Goal: Information Seeking & Learning: Learn about a topic

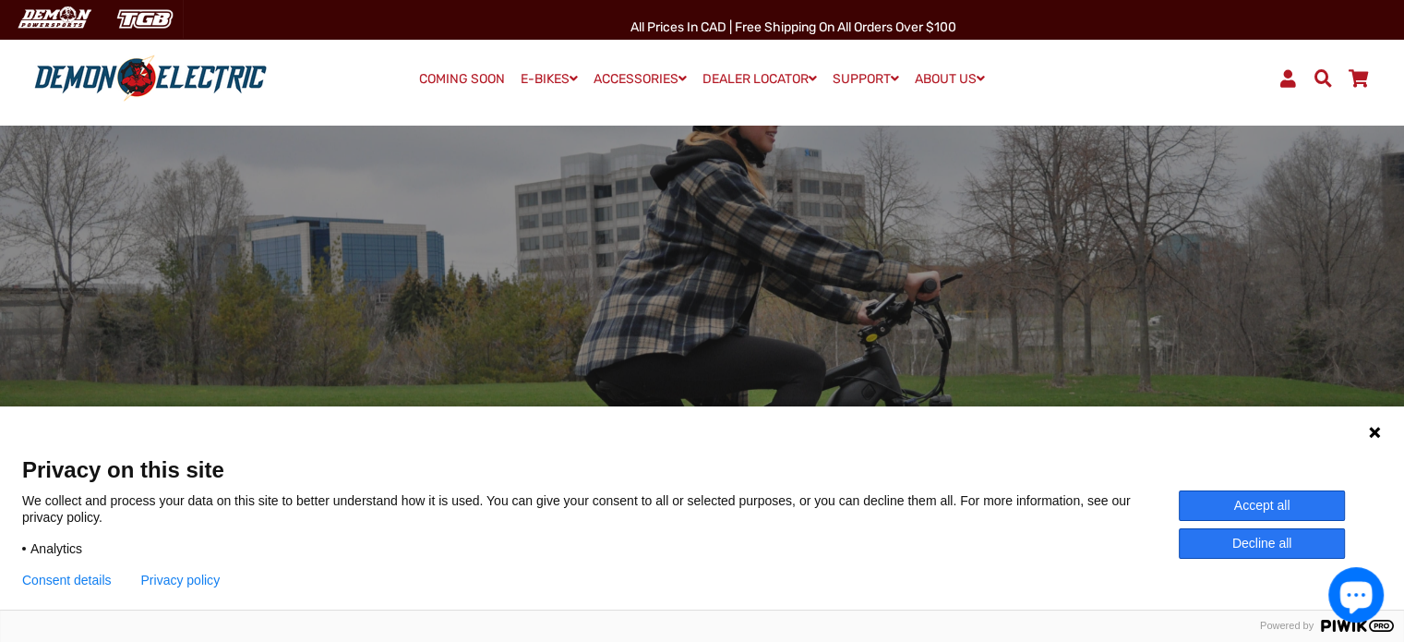
click at [1274, 498] on button "Accept all" at bounding box center [1262, 505] width 166 height 30
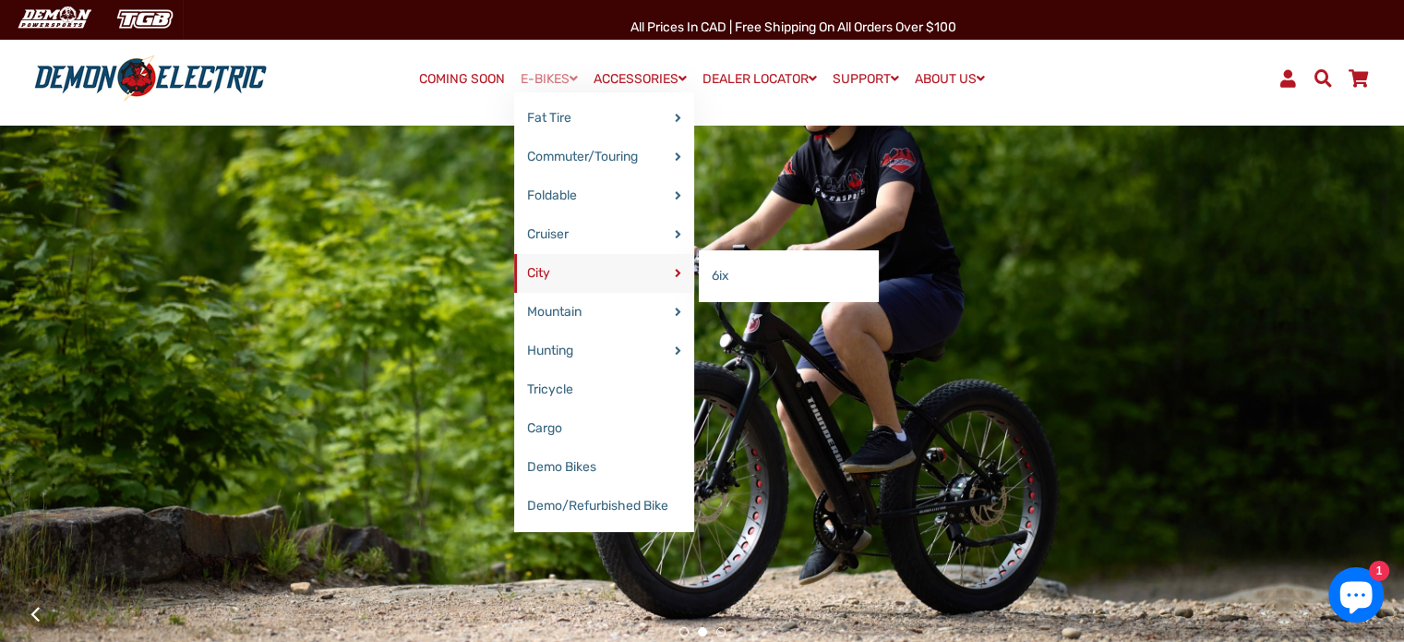
click at [569, 268] on link "City" at bounding box center [604, 273] width 180 height 39
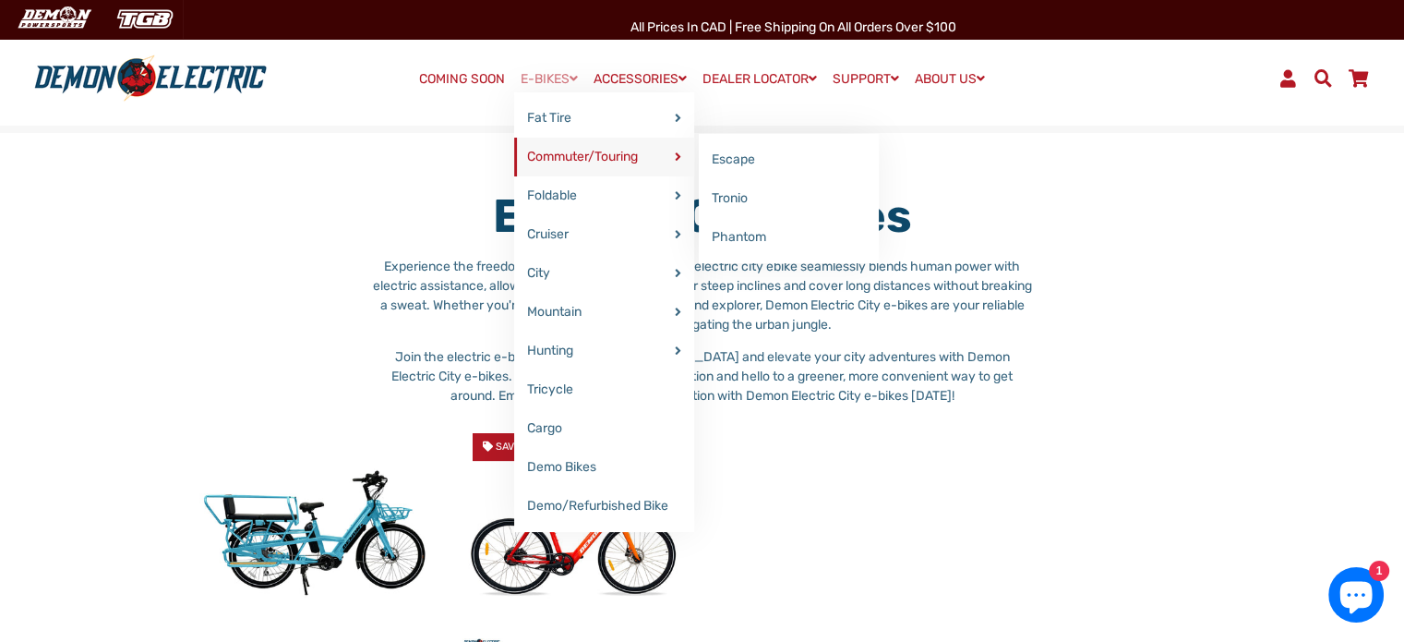
click at [552, 162] on link "Commuter/Touring" at bounding box center [604, 157] width 180 height 39
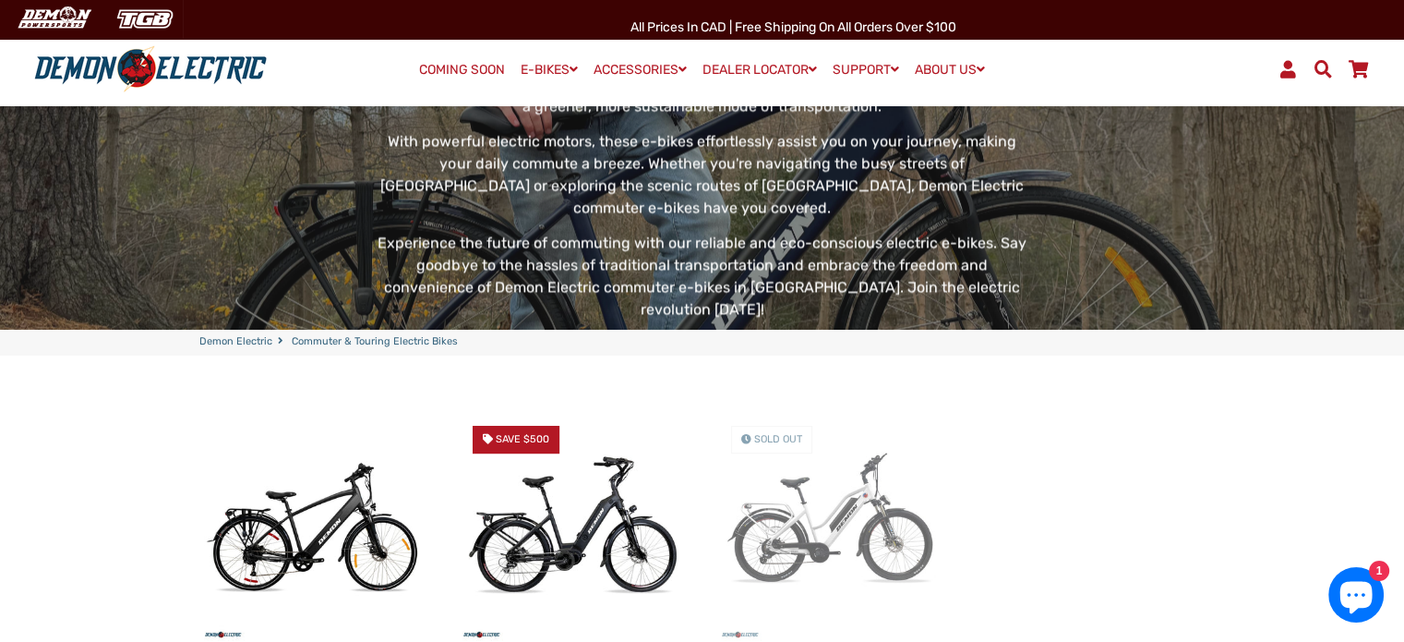
scroll to position [336, 0]
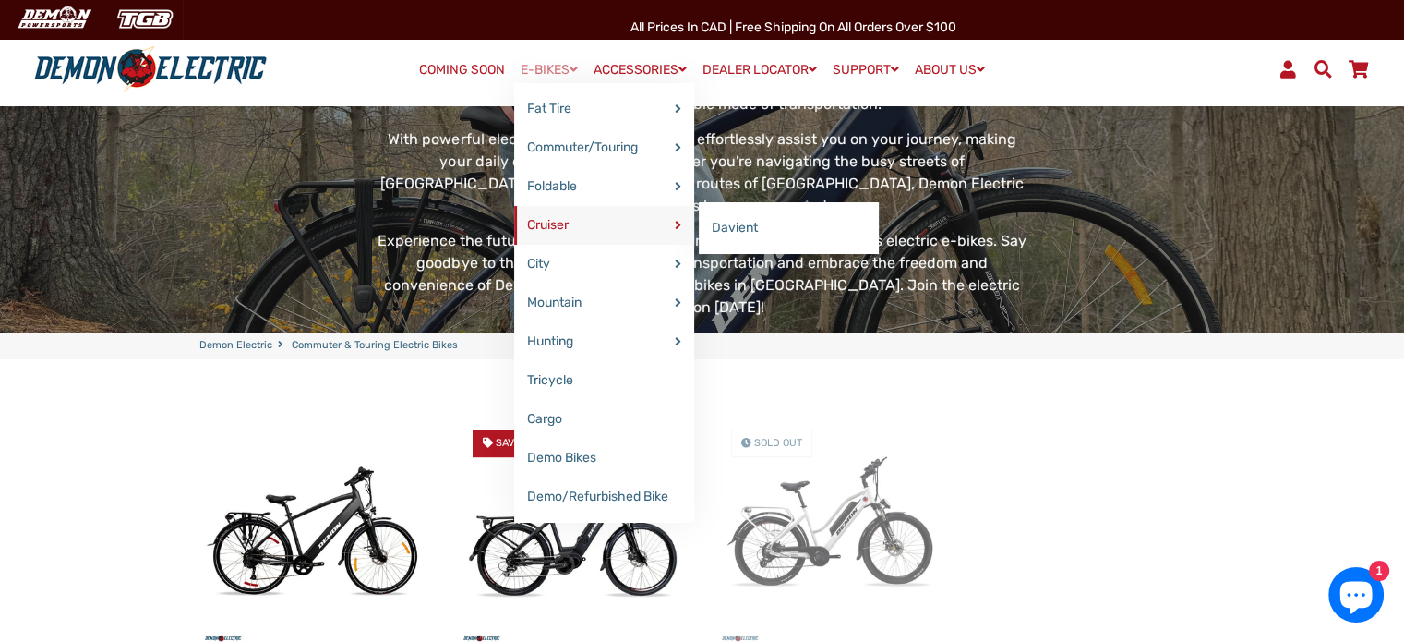
click at [542, 229] on link "Cruiser" at bounding box center [604, 225] width 180 height 39
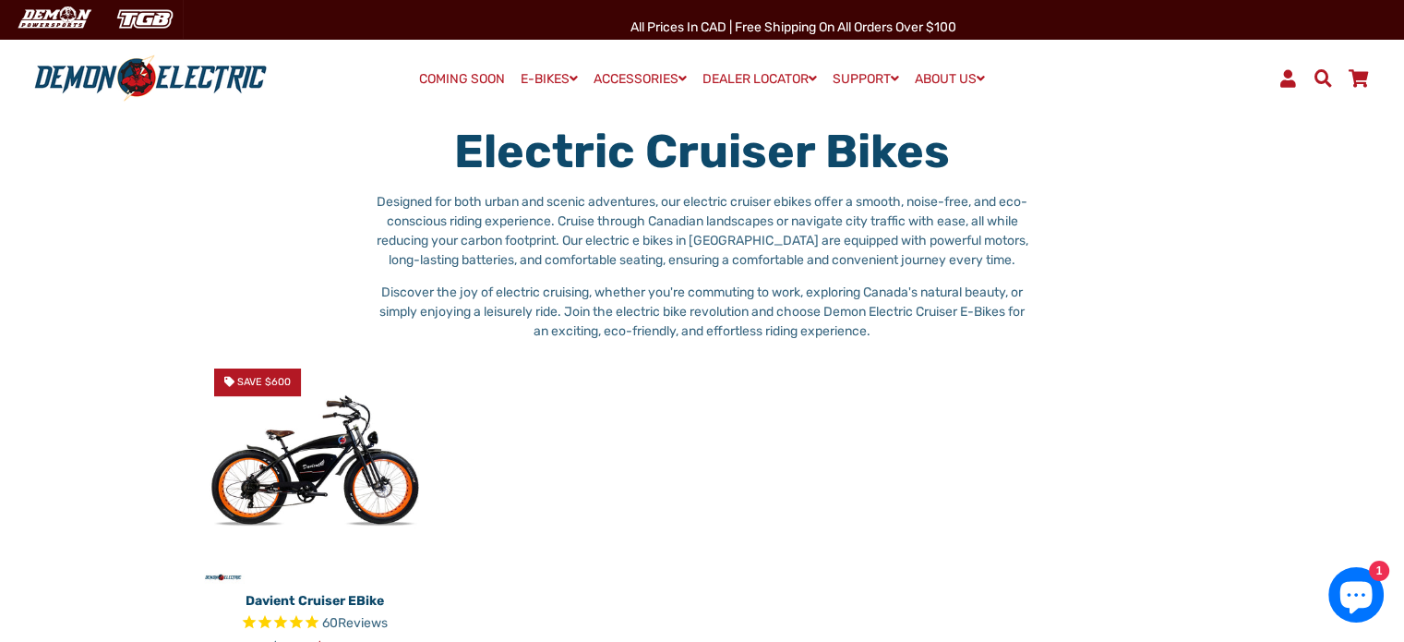
scroll to position [55, 0]
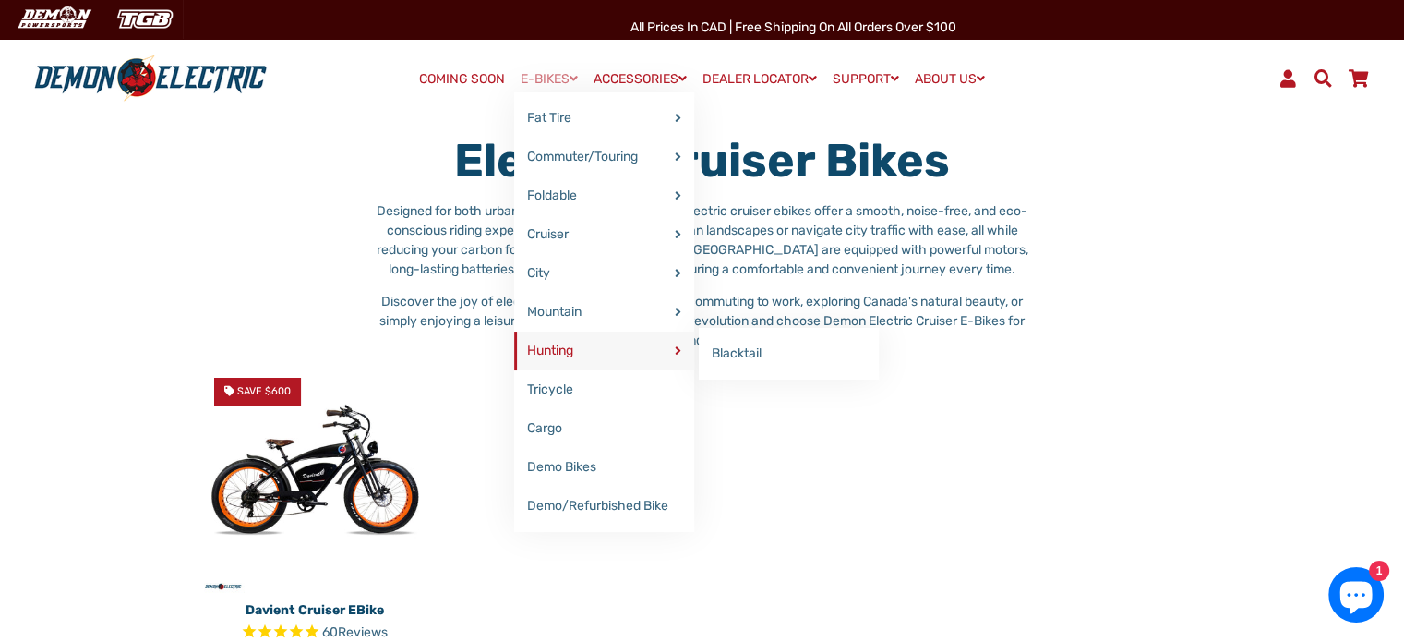
click at [560, 358] on link "Hunting" at bounding box center [604, 350] width 180 height 39
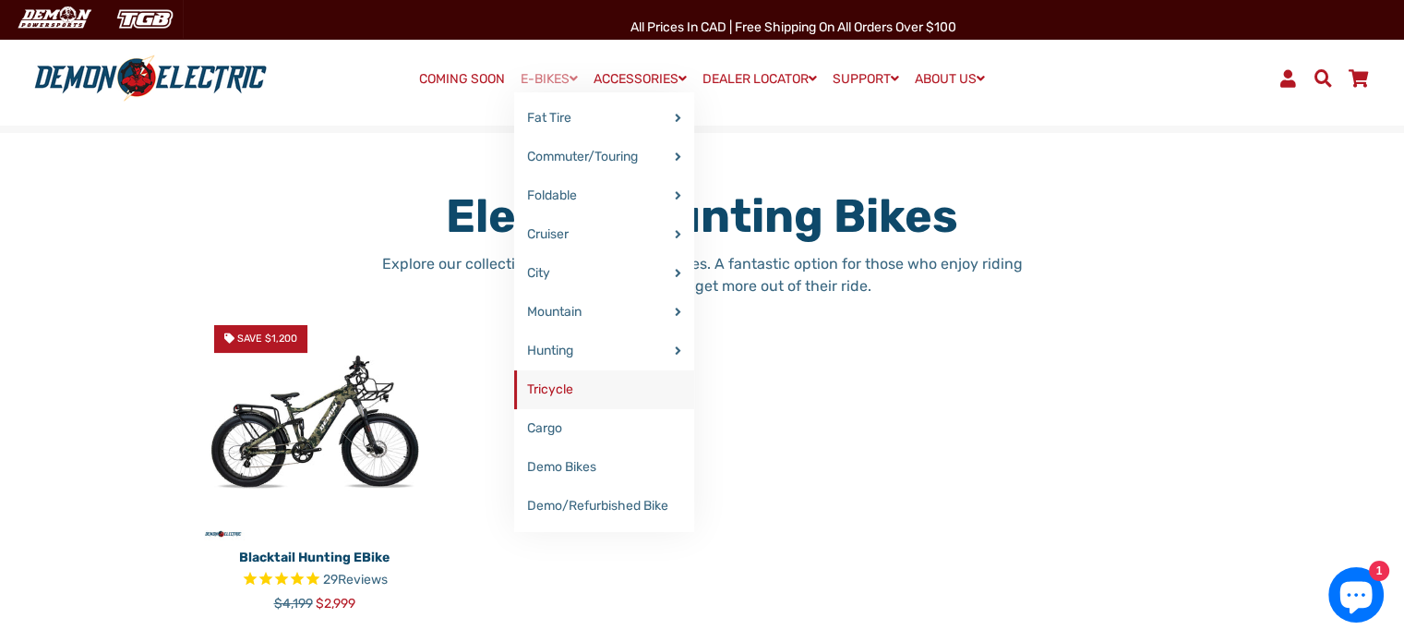
click at [558, 383] on link "Tricycle" at bounding box center [604, 389] width 180 height 39
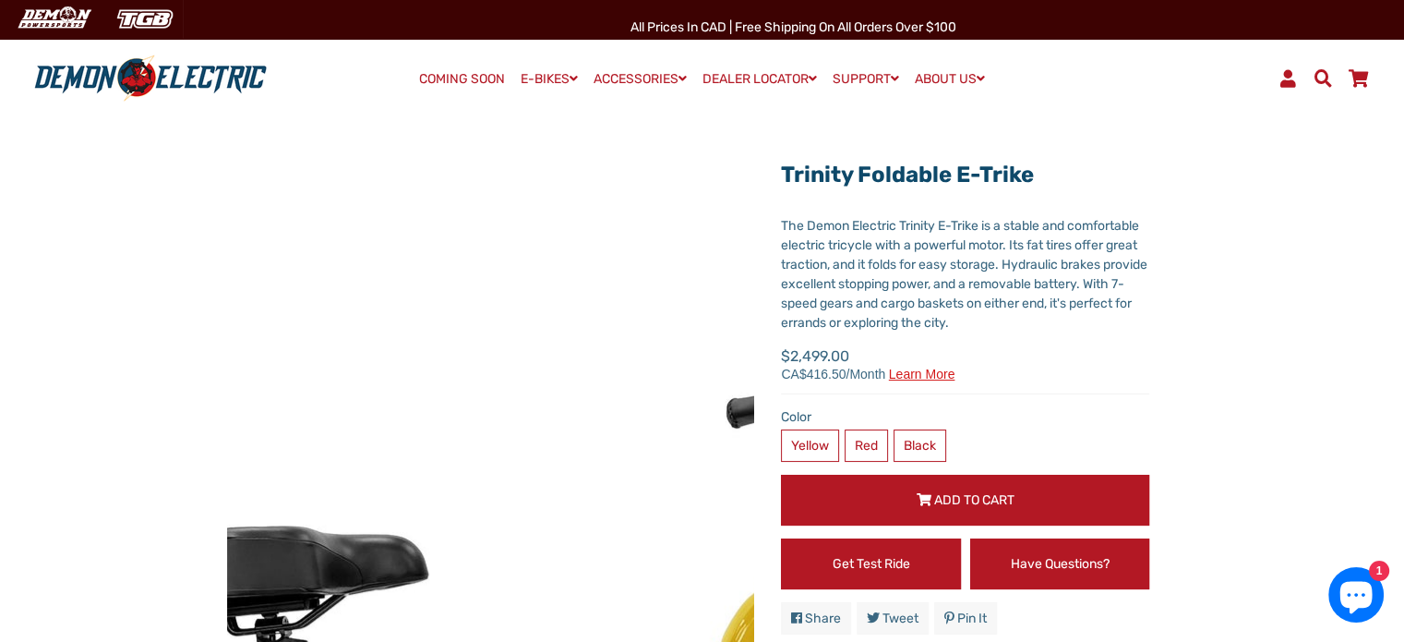
scroll to position [54, 0]
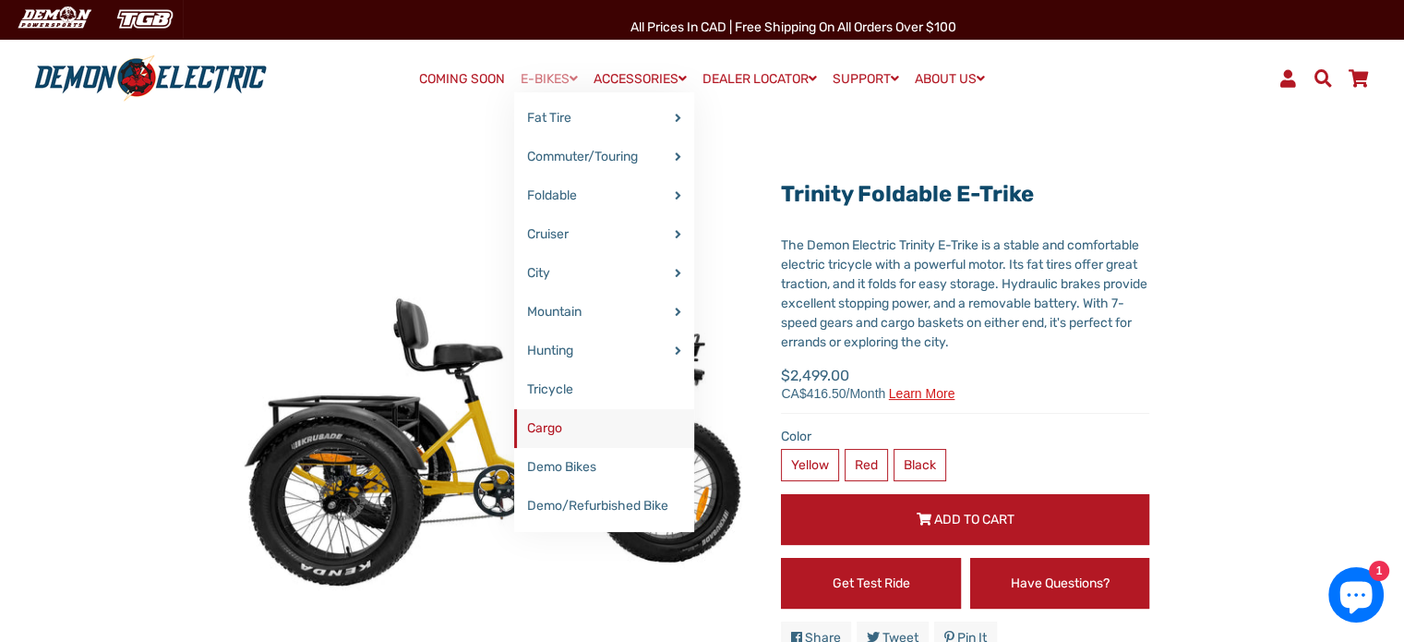
click at [536, 424] on link "Cargo" at bounding box center [604, 428] width 180 height 39
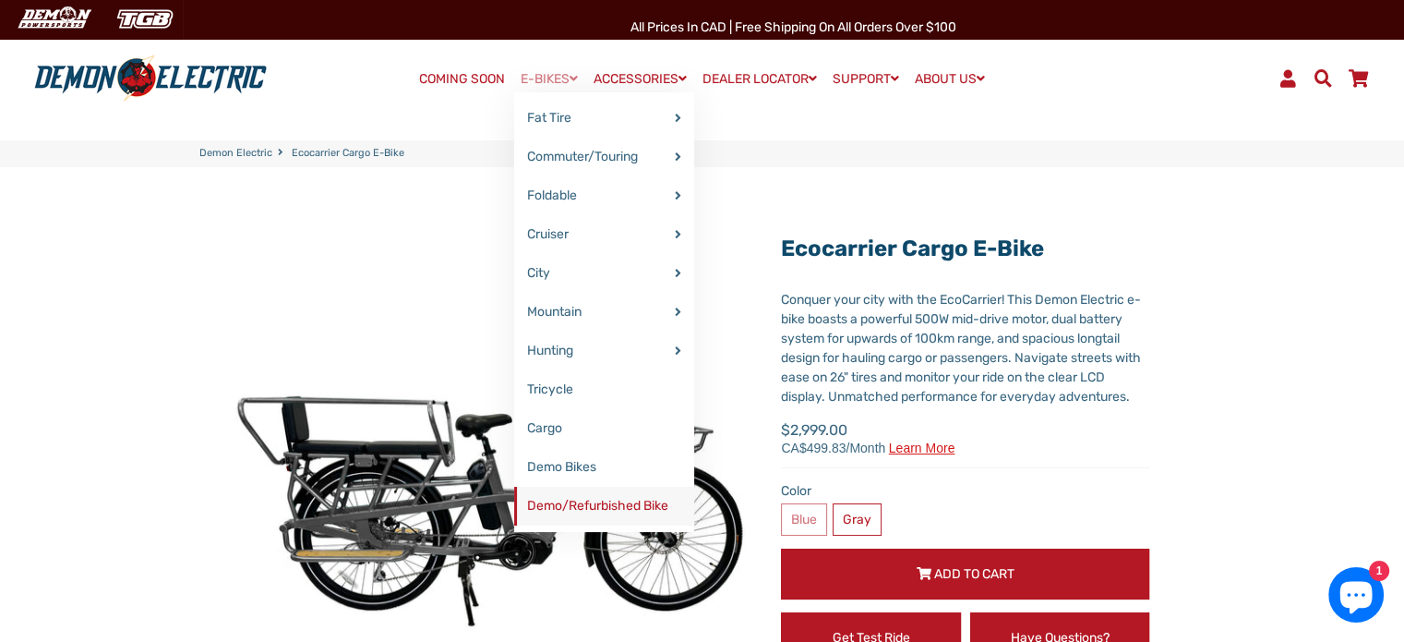
click at [561, 509] on link "Demo/Refurbished Bike" at bounding box center [604, 505] width 180 height 39
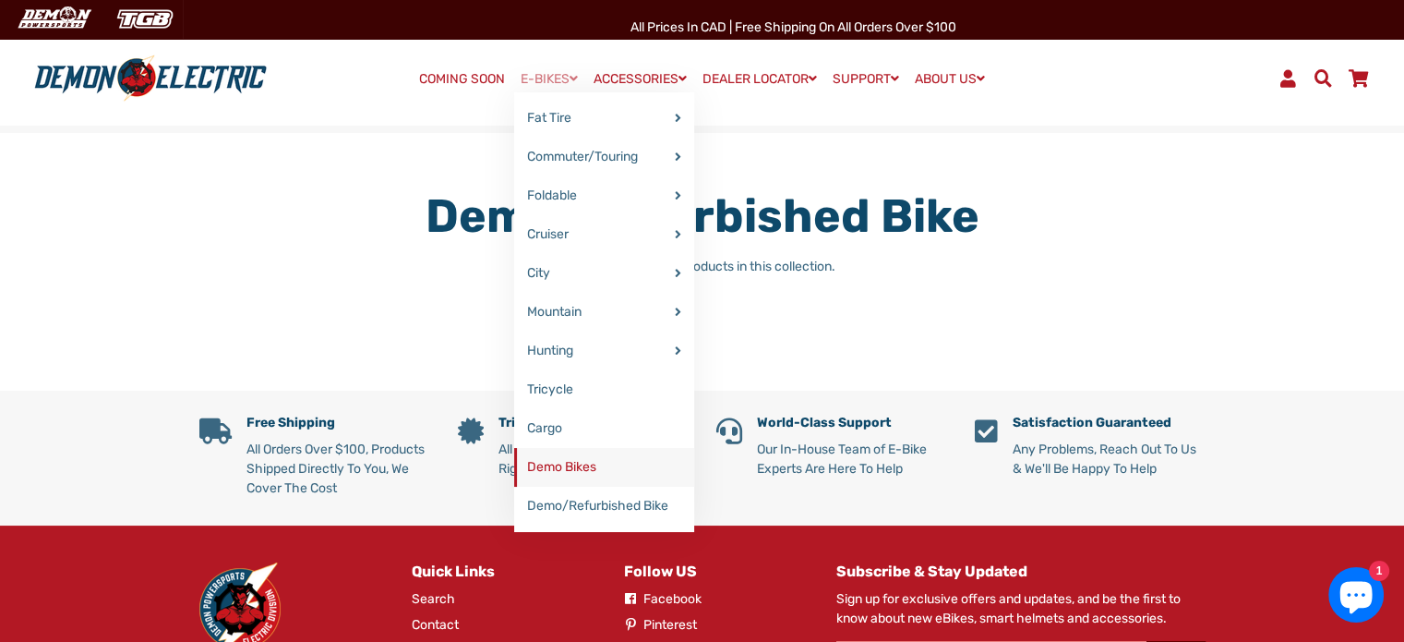
click at [554, 465] on link "Demo Bikes" at bounding box center [604, 467] width 180 height 39
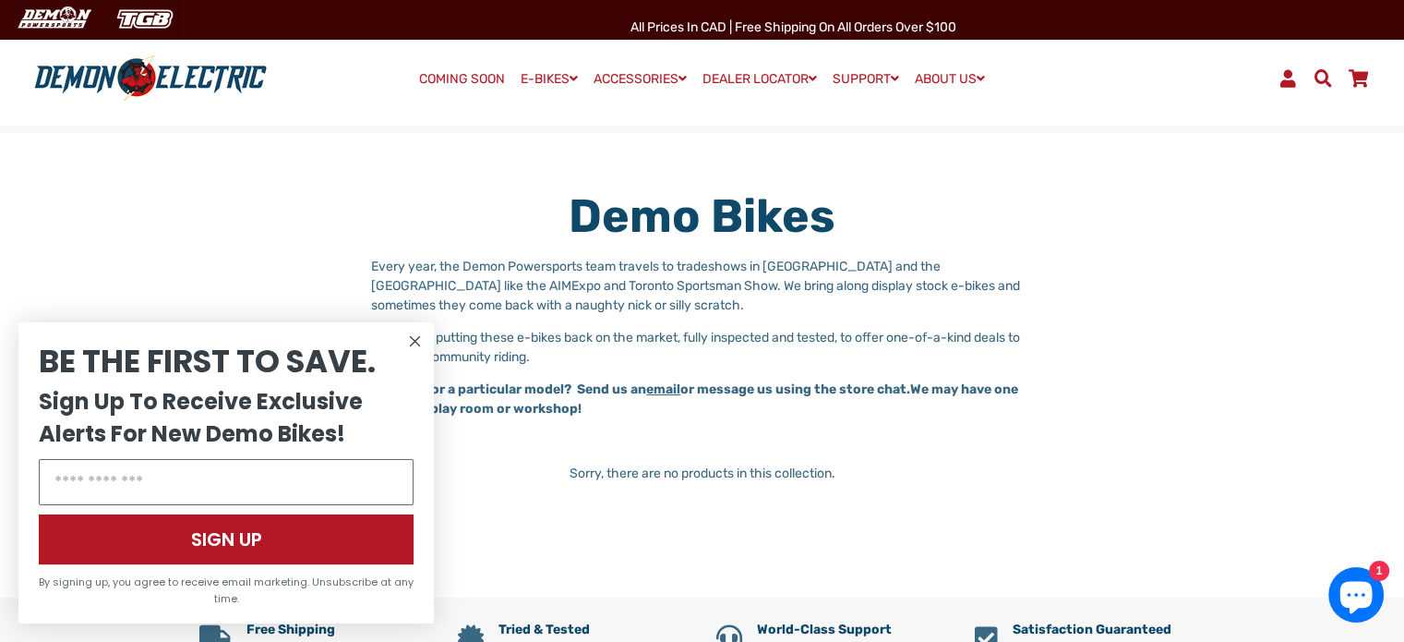
click at [422, 339] on circle "Close dialog" at bounding box center [415, 341] width 22 height 22
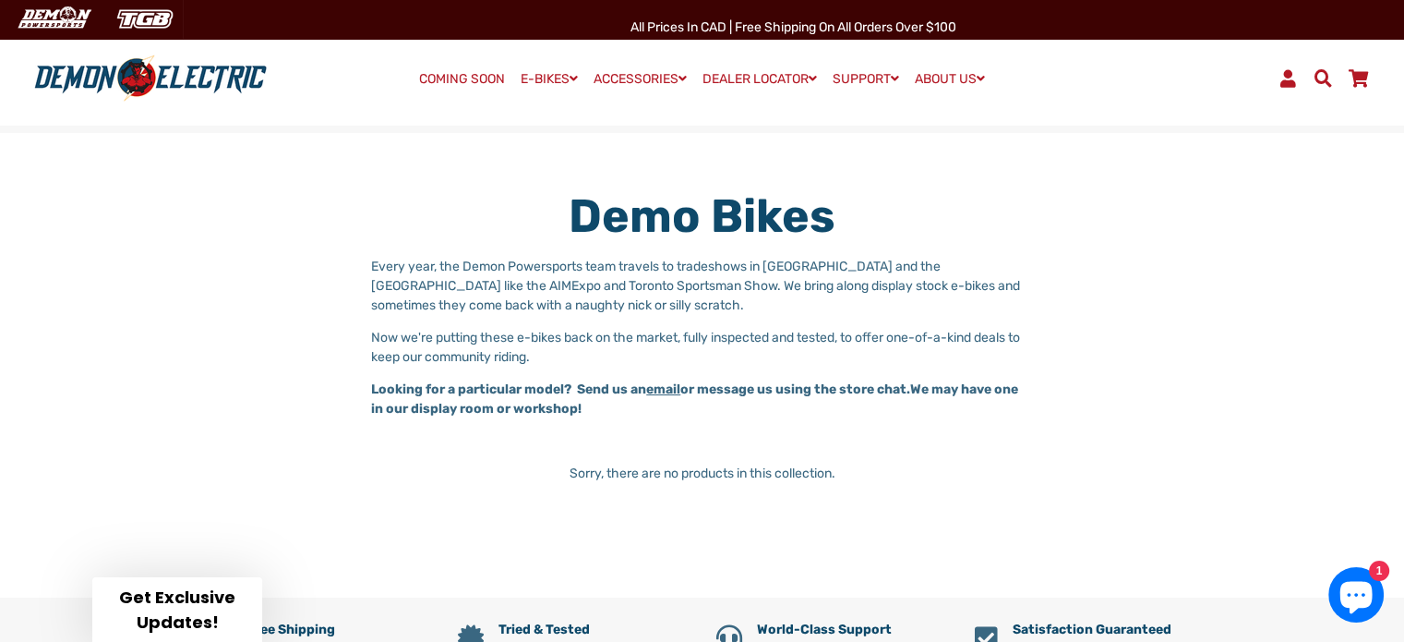
click at [466, 78] on link "COMING SOON" at bounding box center [462, 79] width 99 height 26
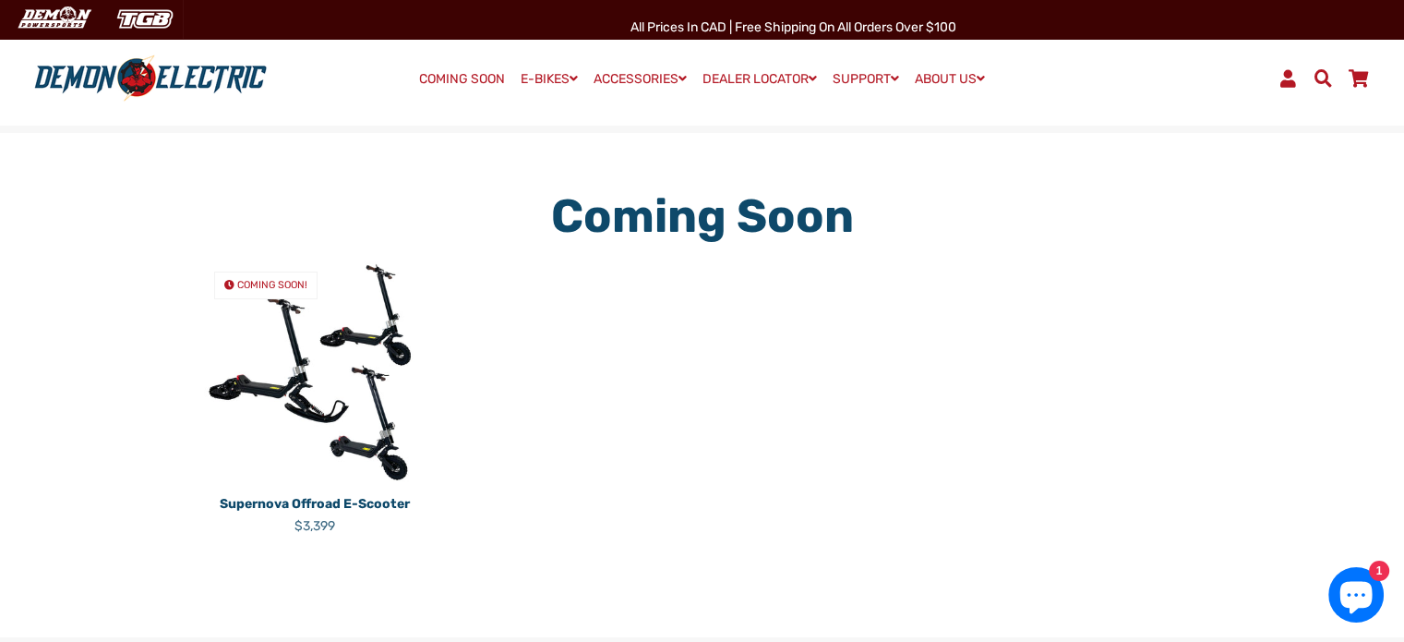
click at [329, 349] on img at bounding box center [314, 372] width 231 height 231
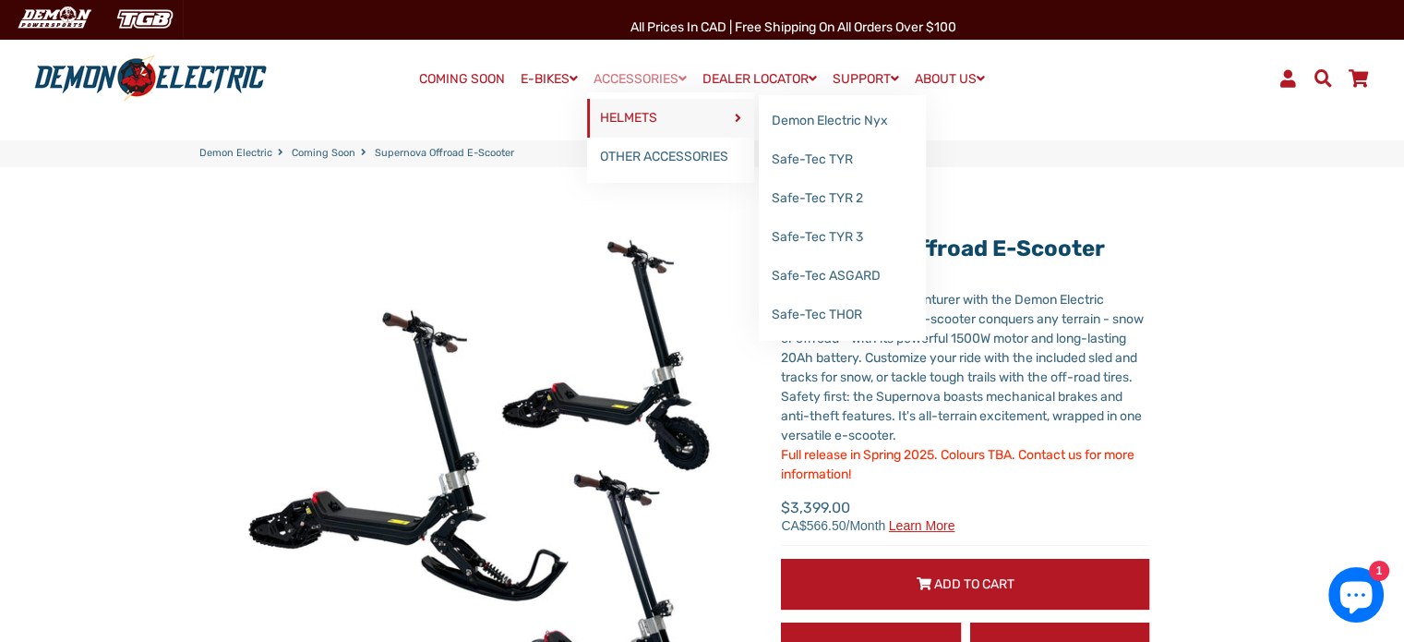
click at [627, 104] on link "HELMETS" at bounding box center [670, 118] width 167 height 39
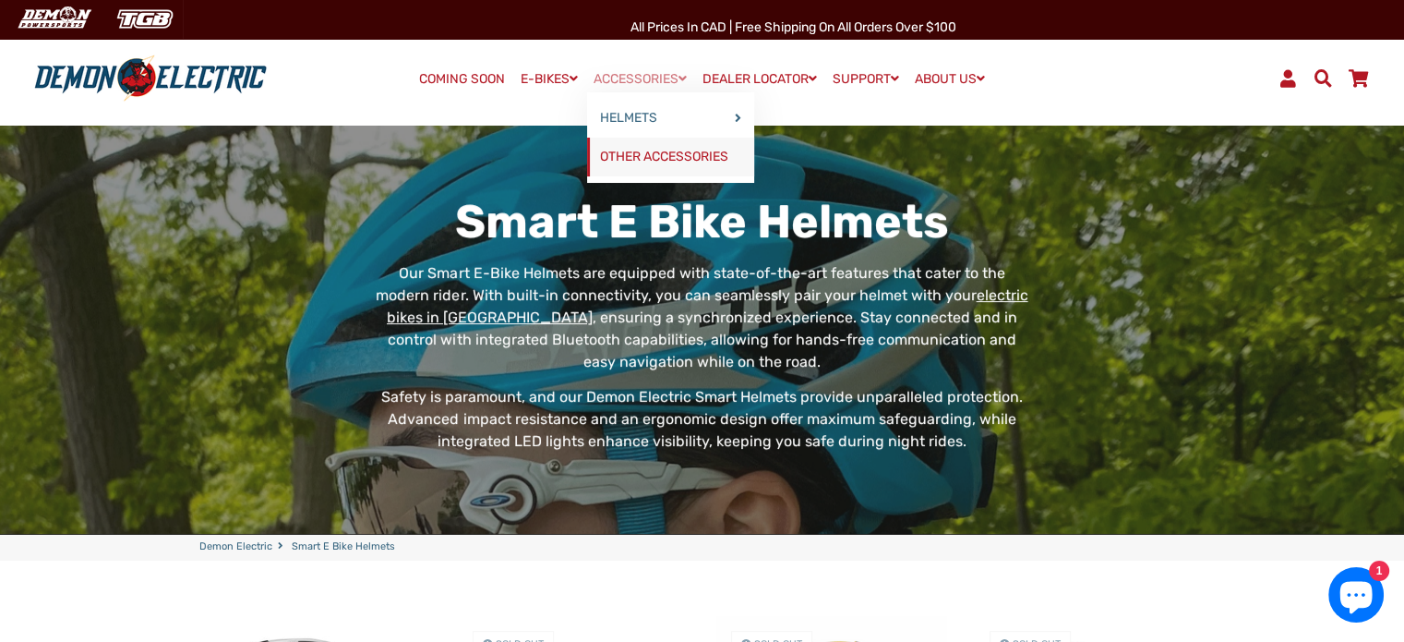
click at [635, 150] on link "OTHER ACCESSORIES" at bounding box center [670, 157] width 167 height 39
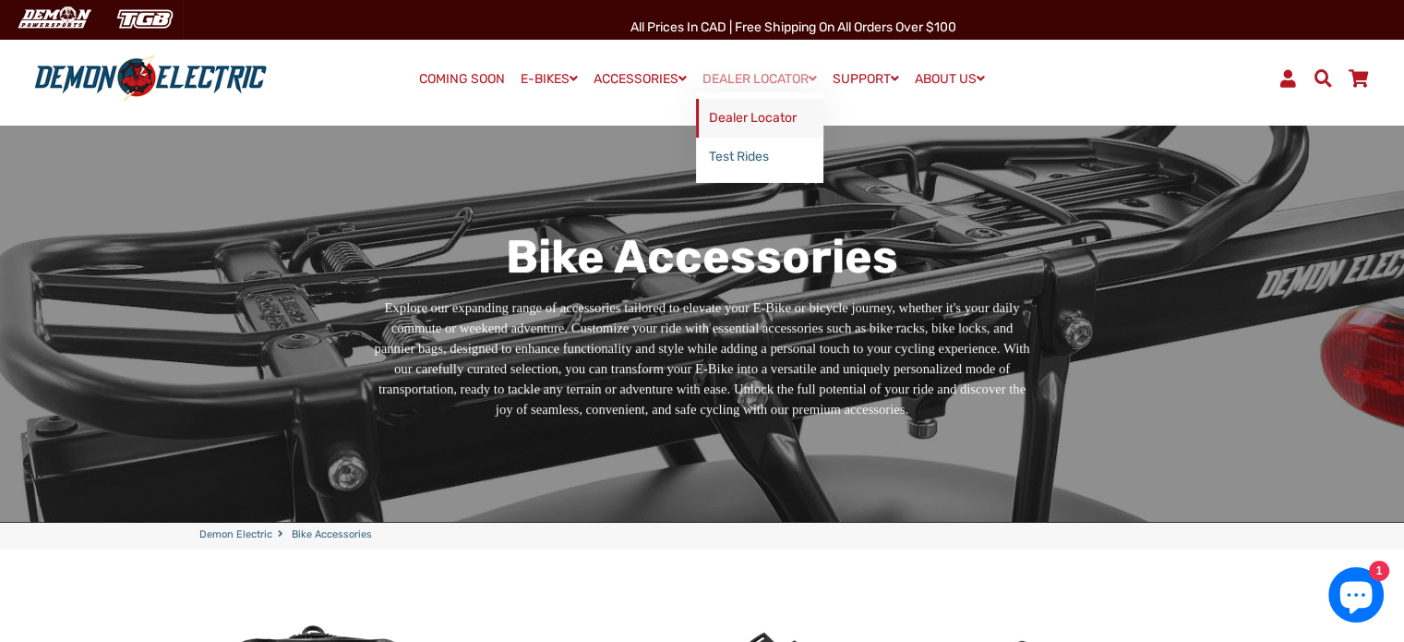
click at [753, 114] on link "Dealer Locator" at bounding box center [759, 118] width 127 height 39
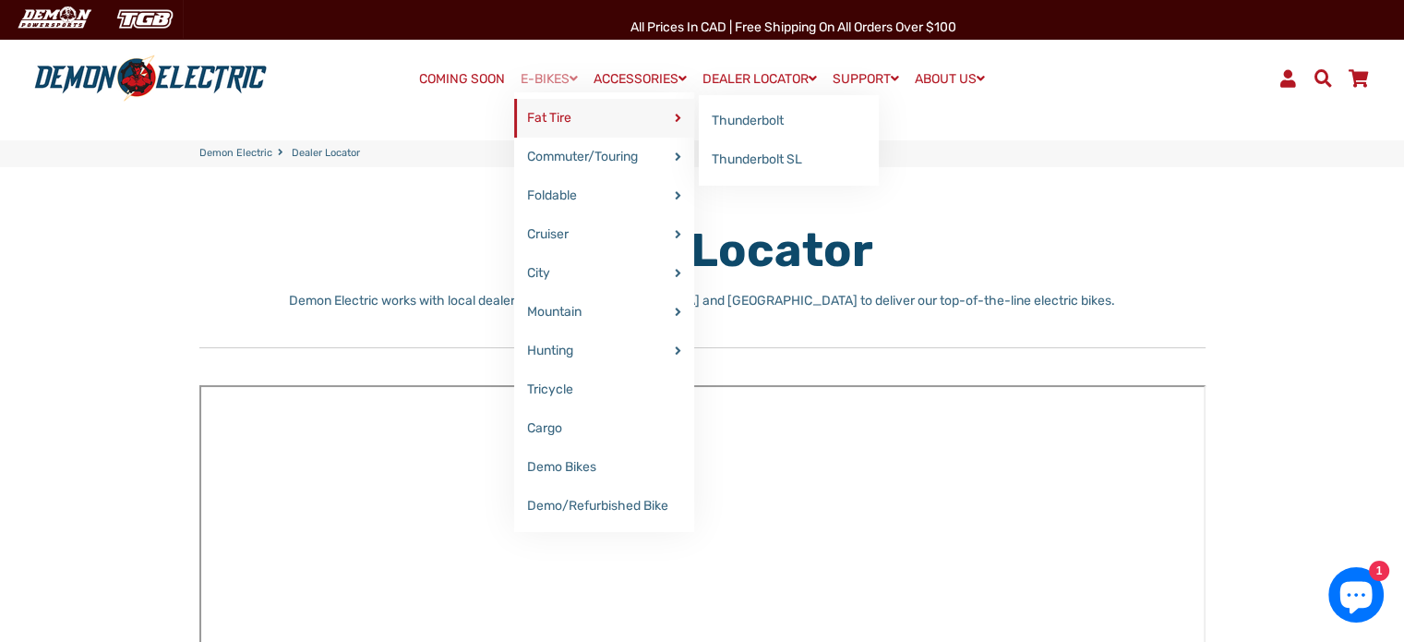
click at [546, 116] on link "Fat Tire" at bounding box center [604, 118] width 180 height 39
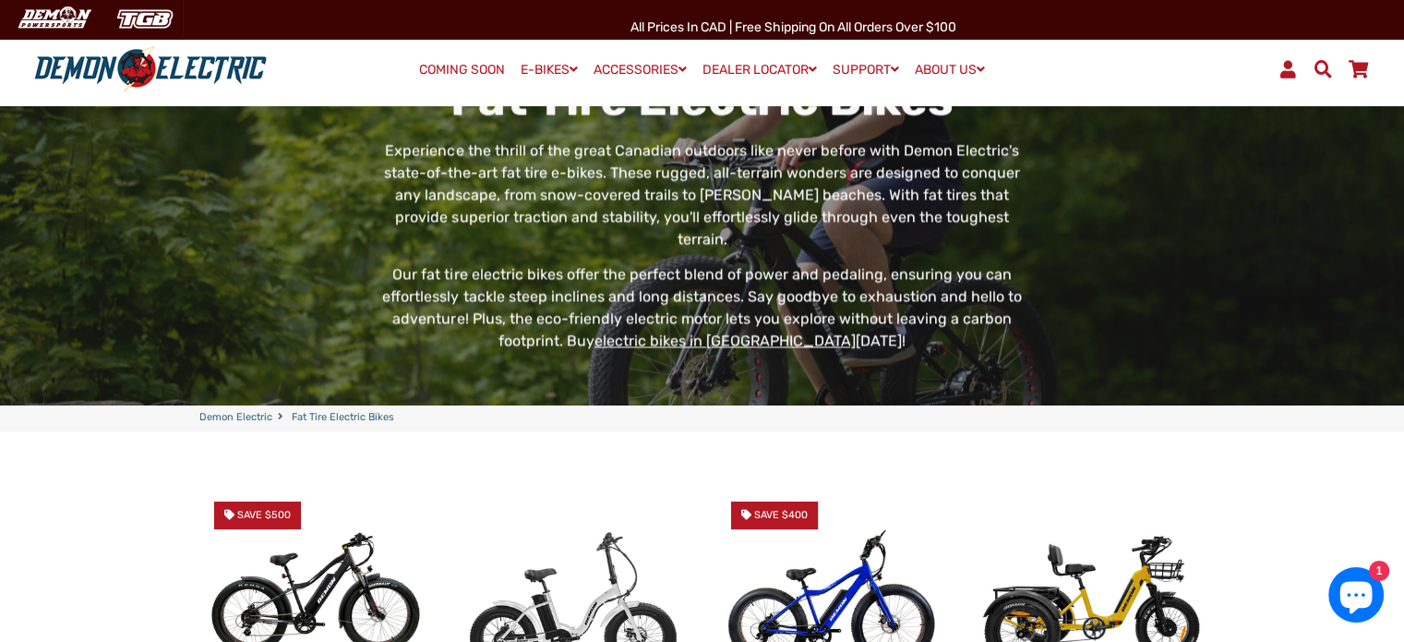
scroll to position [143, 0]
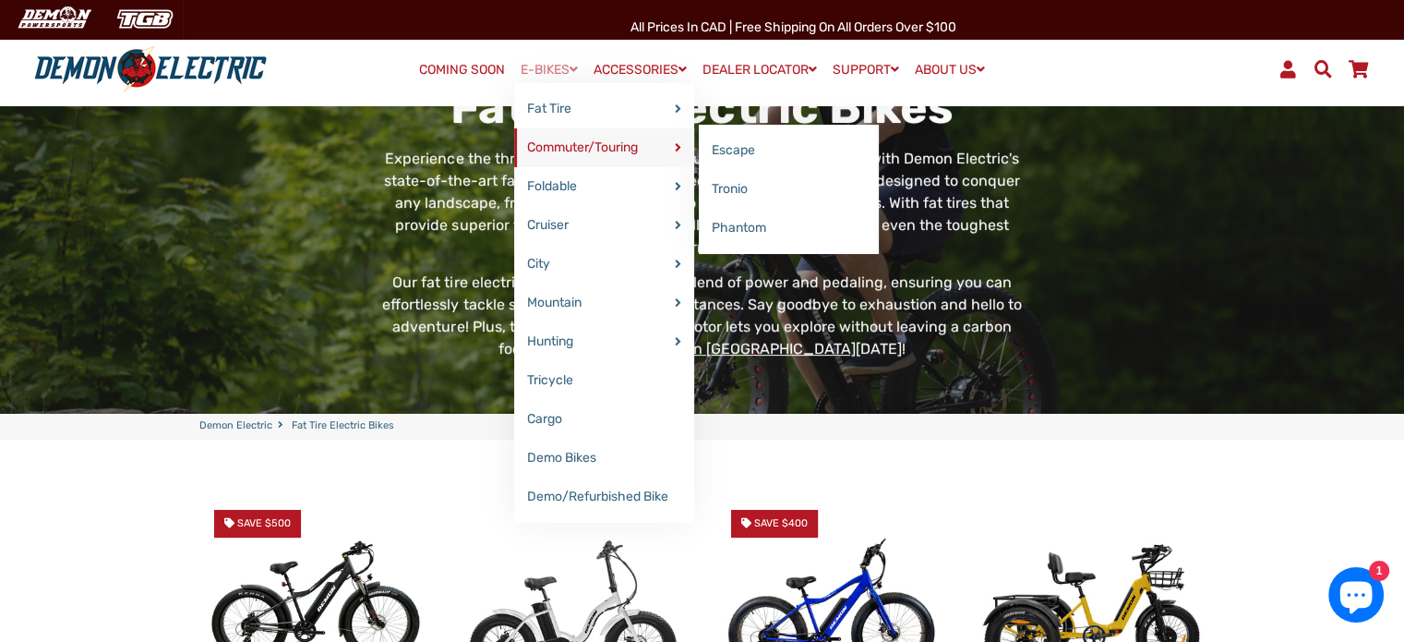
click at [546, 148] on link "Commuter/Touring" at bounding box center [604, 147] width 180 height 39
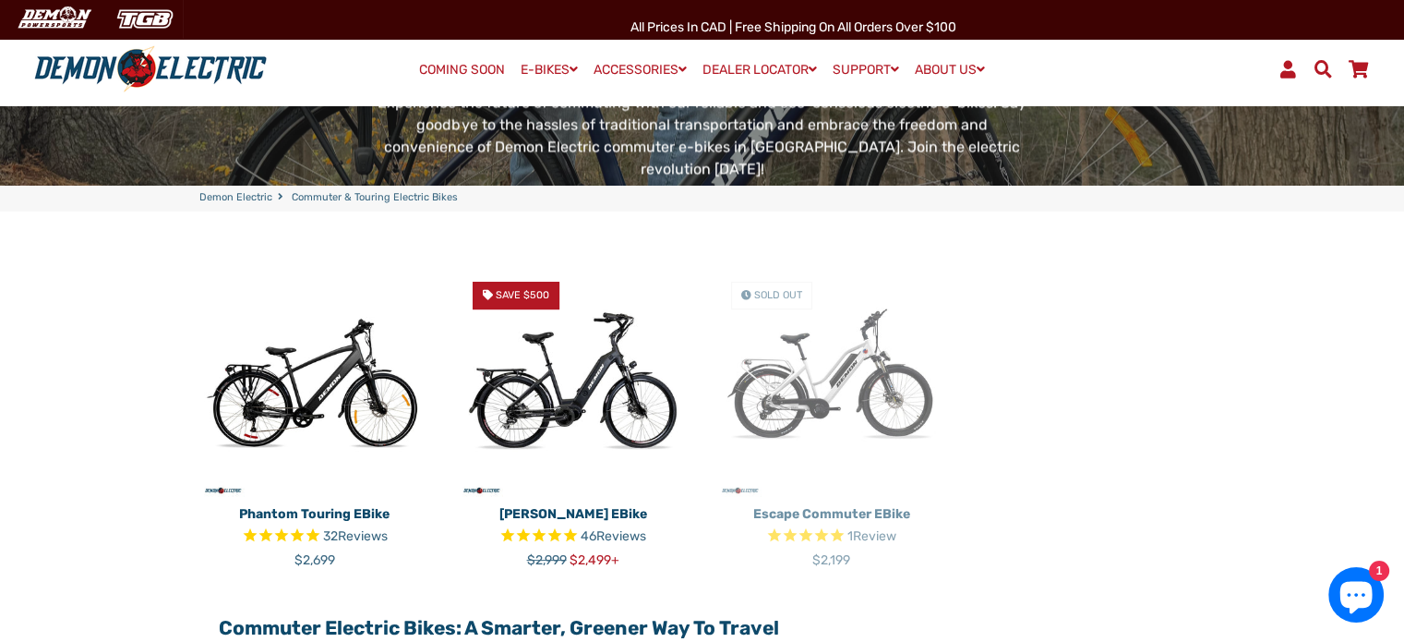
scroll to position [486, 0]
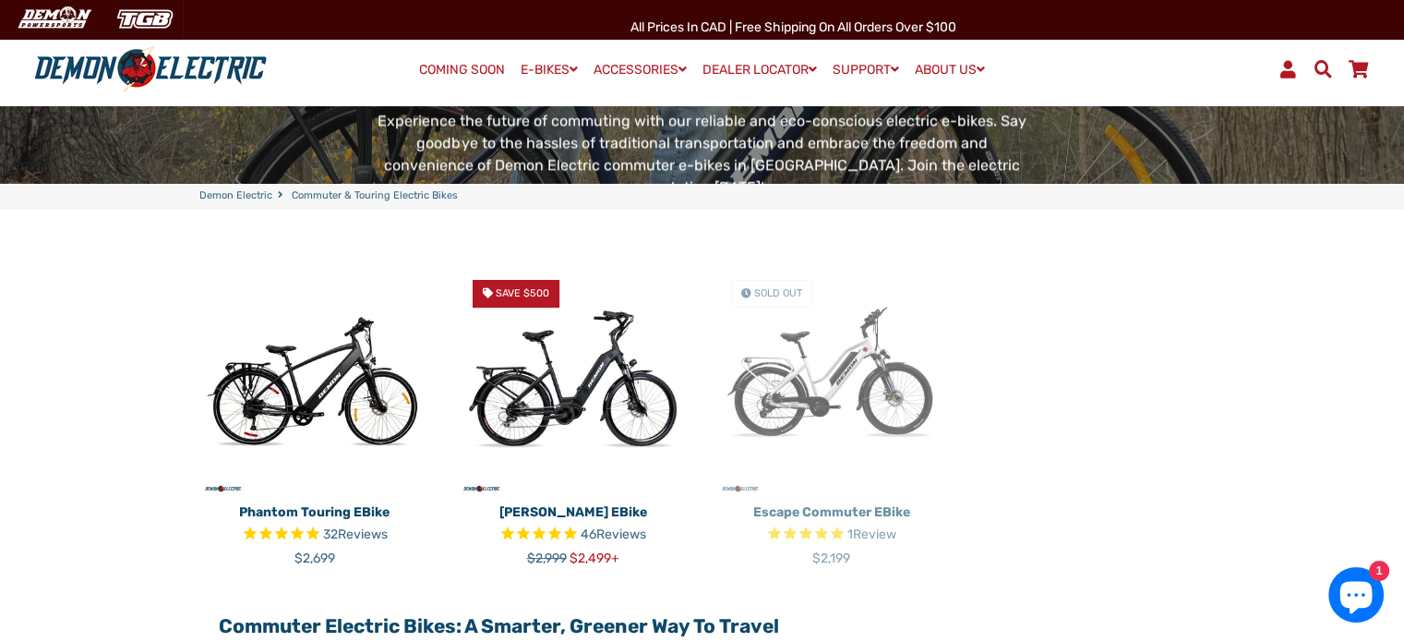
click at [300, 330] on img at bounding box center [314, 380] width 231 height 231
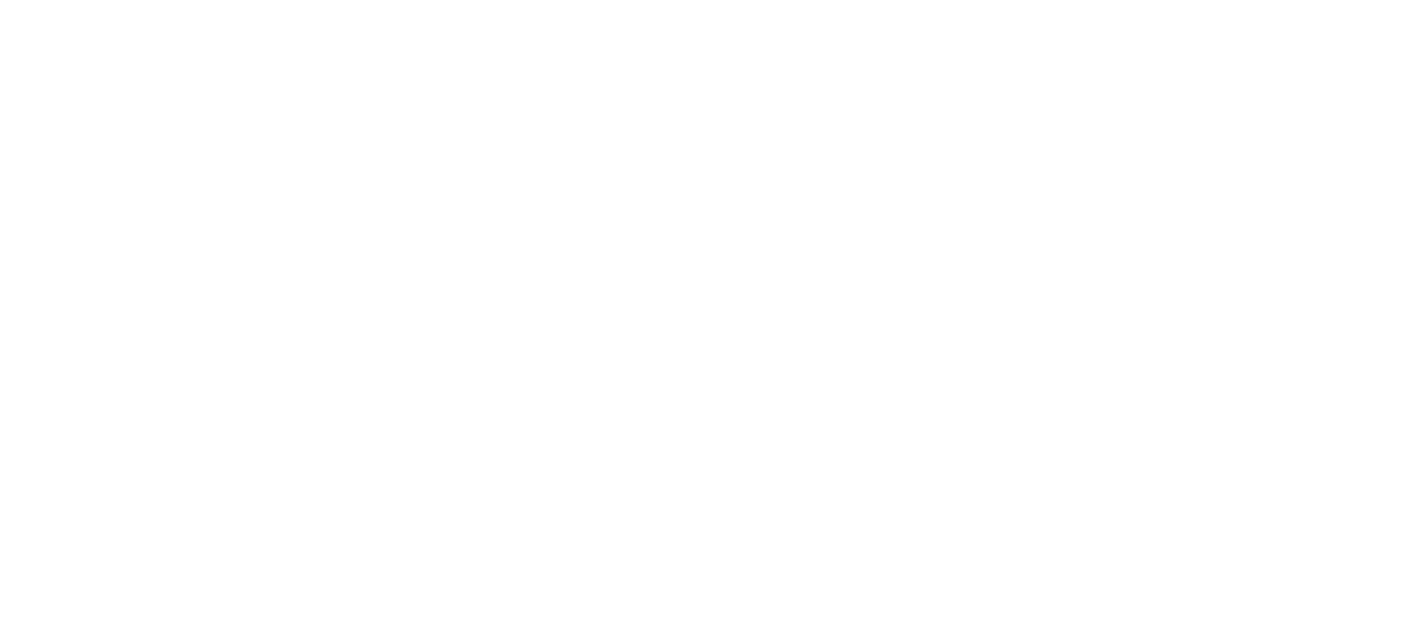
select select "******"
